Goal: Navigation & Orientation: Find specific page/section

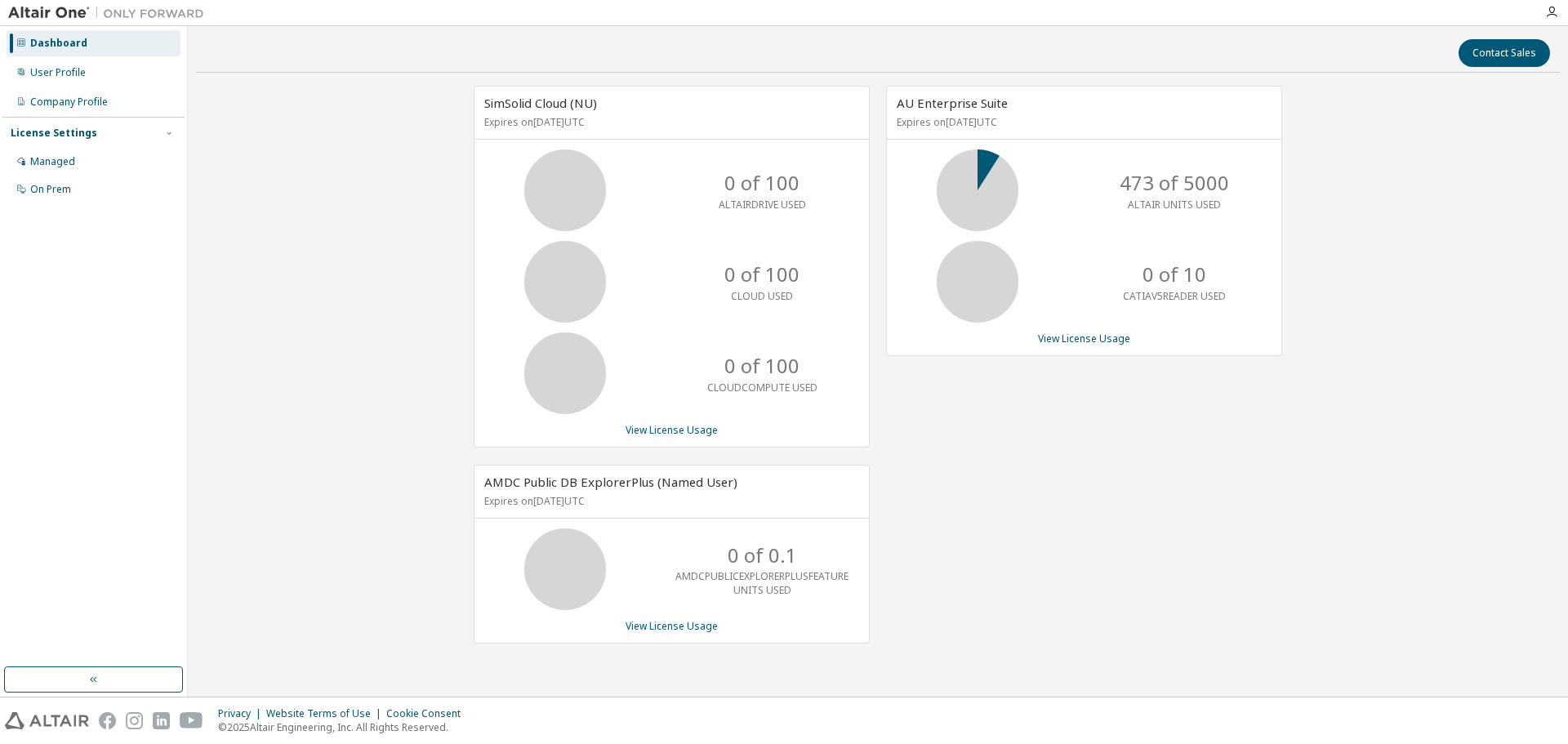
click at [29, 11] on img at bounding box center [110, 13] width 204 height 16
click at [41, 32] on div "Dashboard" at bounding box center [93, 43] width 174 height 26
